Goal: Understand process/instructions

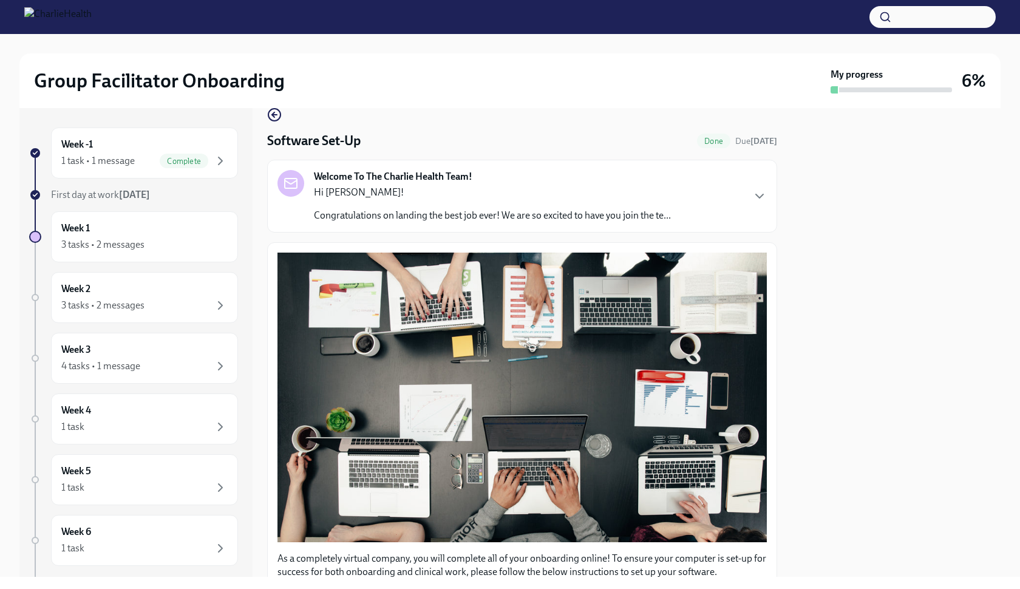
scroll to position [28, 0]
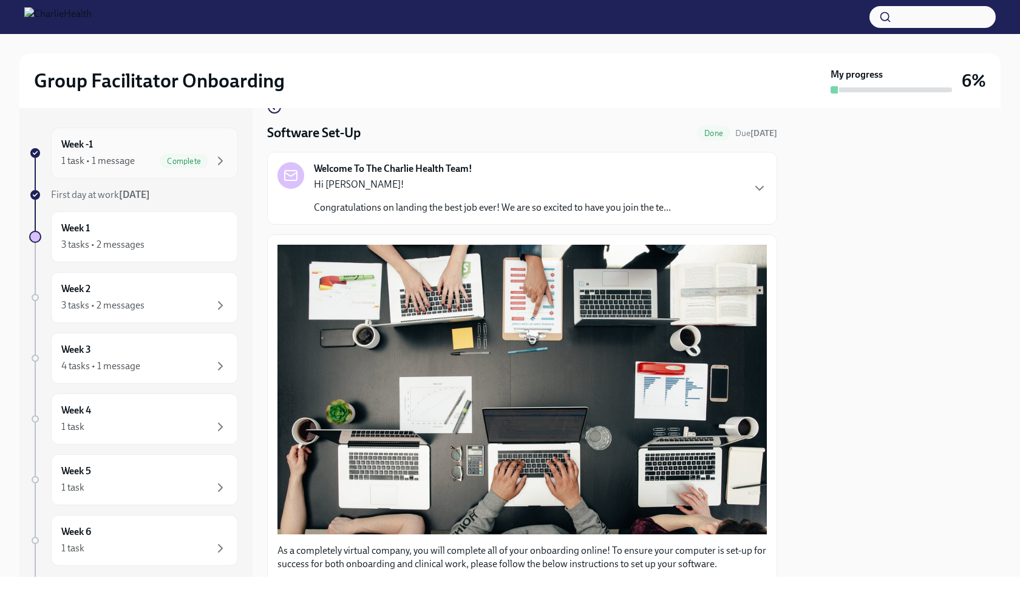
click at [146, 162] on div "1 task • 1 message Complete" at bounding box center [144, 161] width 166 height 15
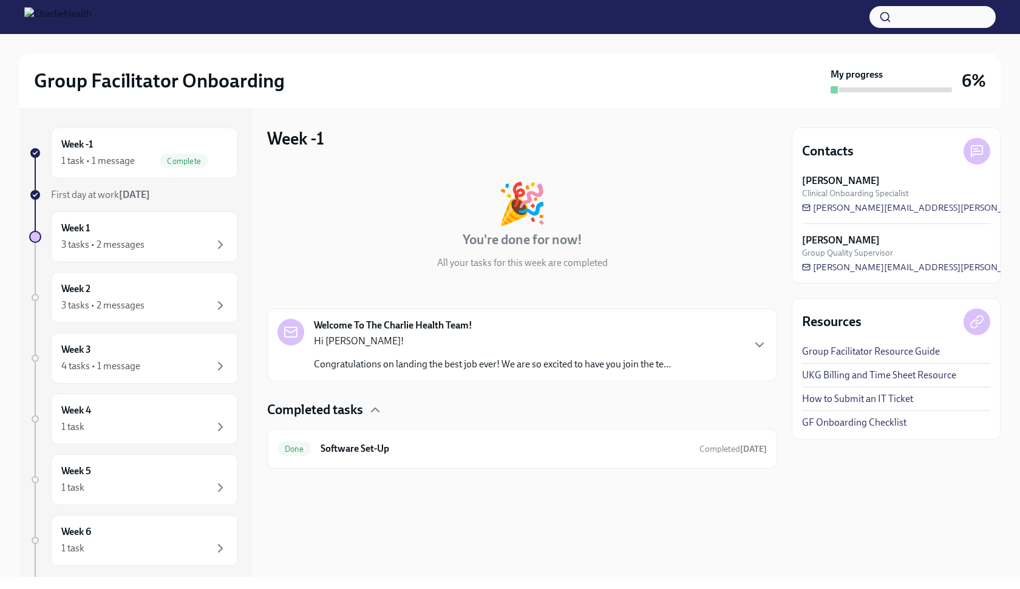
click at [434, 357] on p "Congratulations on landing the best job ever! We are so excited to have you joi…" at bounding box center [492, 363] width 357 height 13
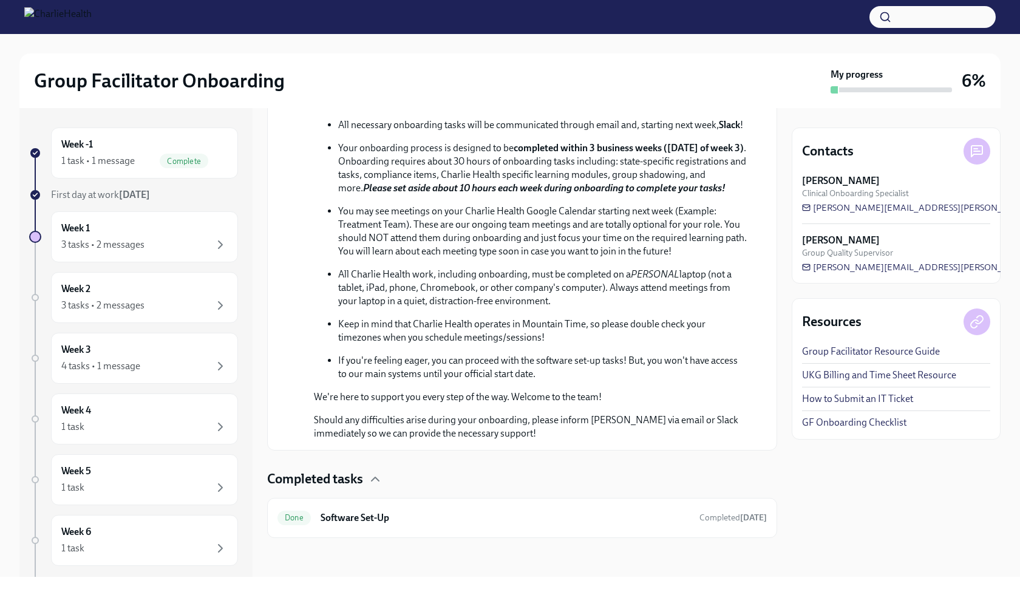
scroll to position [412, 0]
click at [431, 258] on p "You may see meetings on your Charlie Health Google Calendar starting next week …" at bounding box center [542, 231] width 409 height 53
click at [414, 331] on p "Keep in mind that Charlie Health operates in Mountain Time, so please double ch…" at bounding box center [542, 330] width 409 height 27
drag, startPoint x: 414, startPoint y: 331, endPoint x: 479, endPoint y: 350, distance: 67.4
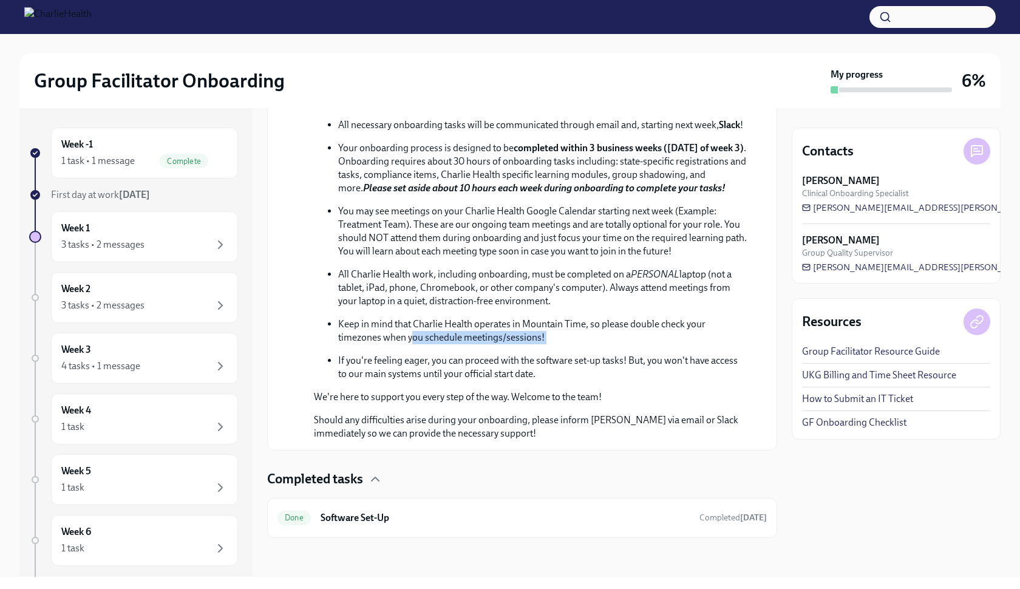
click at [479, 350] on ul "You will be working with [PERSON_NAME], your dedicated Clinical Onboarding Spec…" at bounding box center [530, 231] width 433 height 299
click at [143, 228] on div "Week 1 3 tasks • 2 messages" at bounding box center [144, 236] width 166 height 30
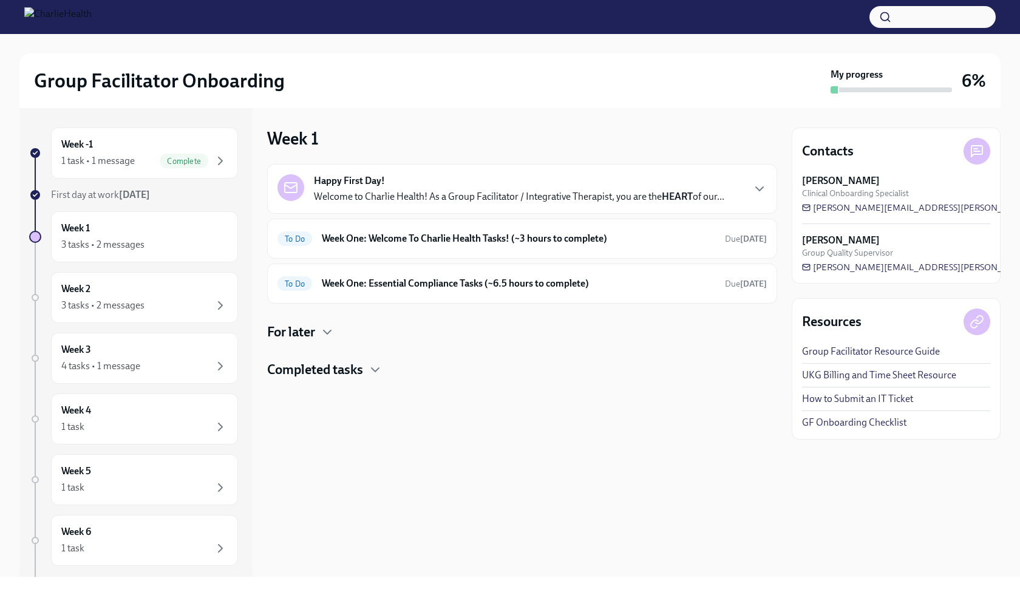
click at [540, 201] on p "Welcome to Charlie Health! As a Group Facilitator / Integrative Therapist, you …" at bounding box center [519, 196] width 410 height 13
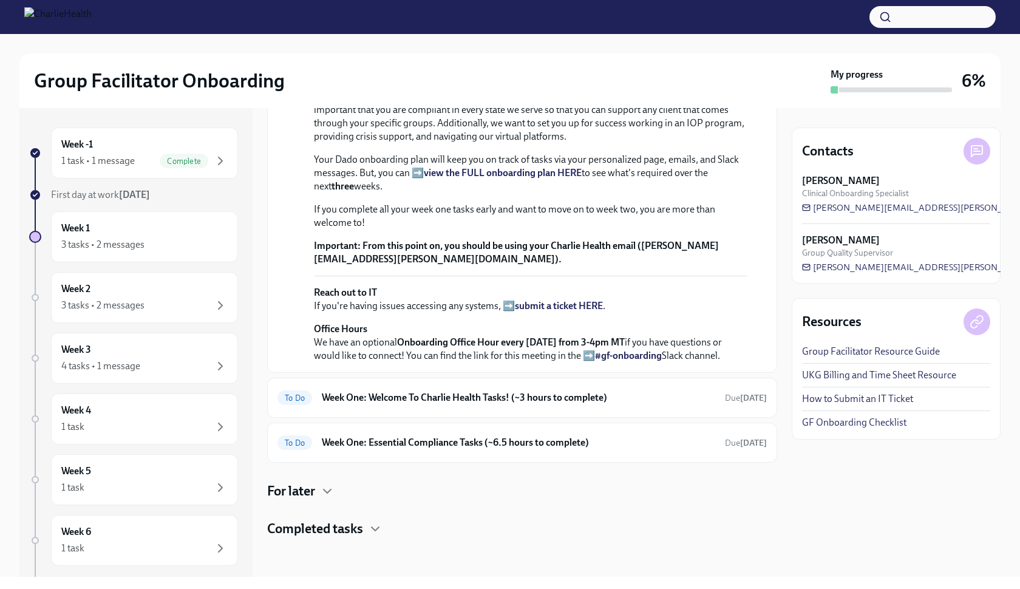
scroll to position [317, 0]
click at [444, 404] on h6 "Week One: Welcome To Charlie Health Tasks! (~3 hours to complete)" at bounding box center [518, 397] width 393 height 13
